Goal: Task Accomplishment & Management: Manage account settings

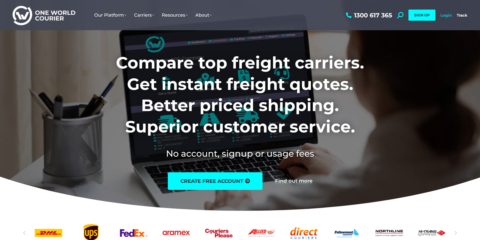
click at [444, 15] on link "Login" at bounding box center [446, 15] width 11 height 5
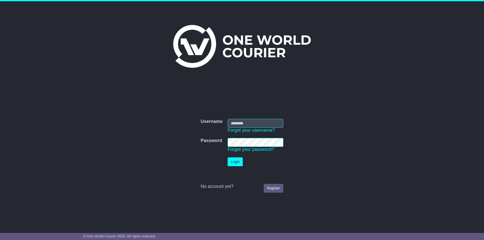
click at [258, 119] on input "Username" at bounding box center [256, 123] width 56 height 9
